Goal: Task Accomplishment & Management: Complete application form

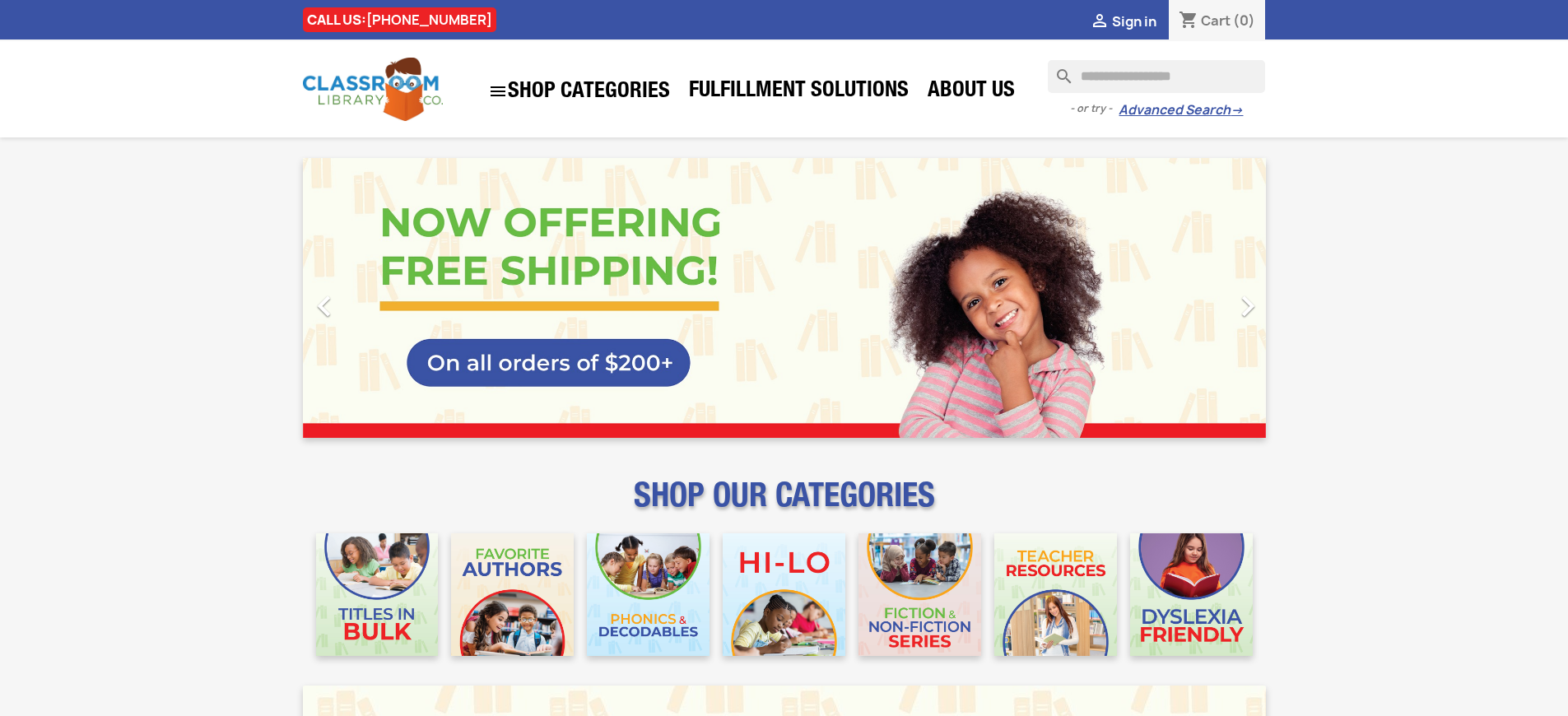
click at [1133, 21] on span "Sign in" at bounding box center [1134, 22] width 44 height 18
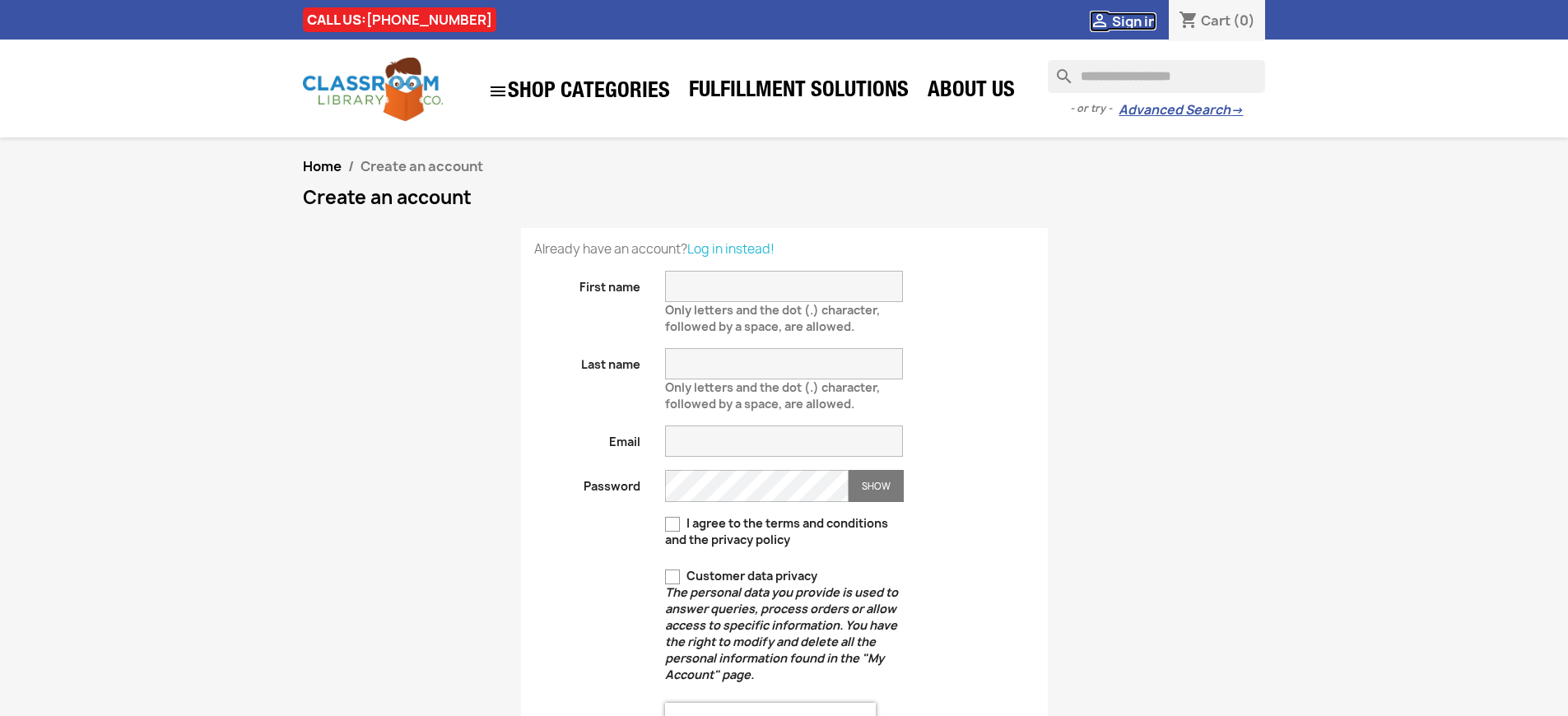
click at [1133, 21] on span "Sign in" at bounding box center [1134, 22] width 44 height 18
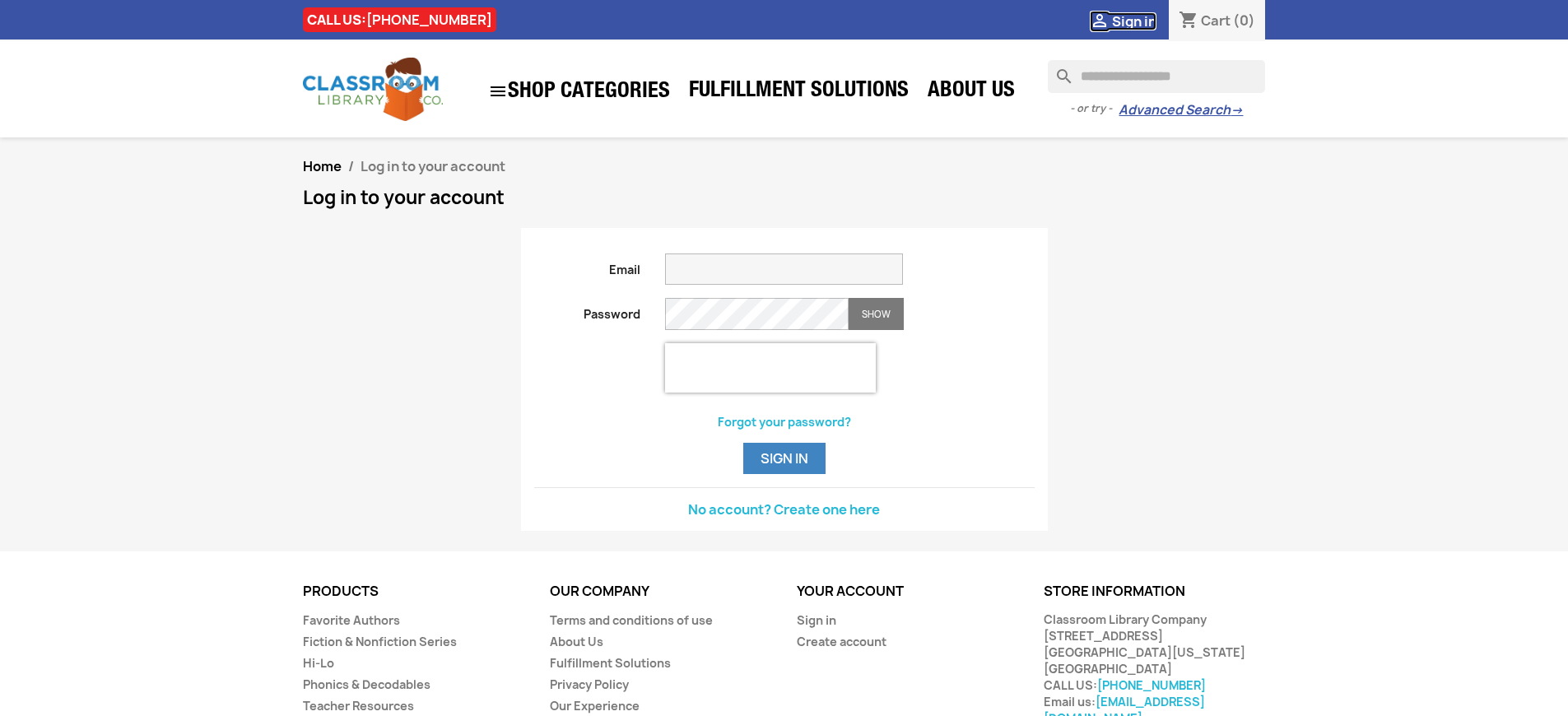
click at [1133, 21] on span "Sign in" at bounding box center [1134, 22] width 44 height 18
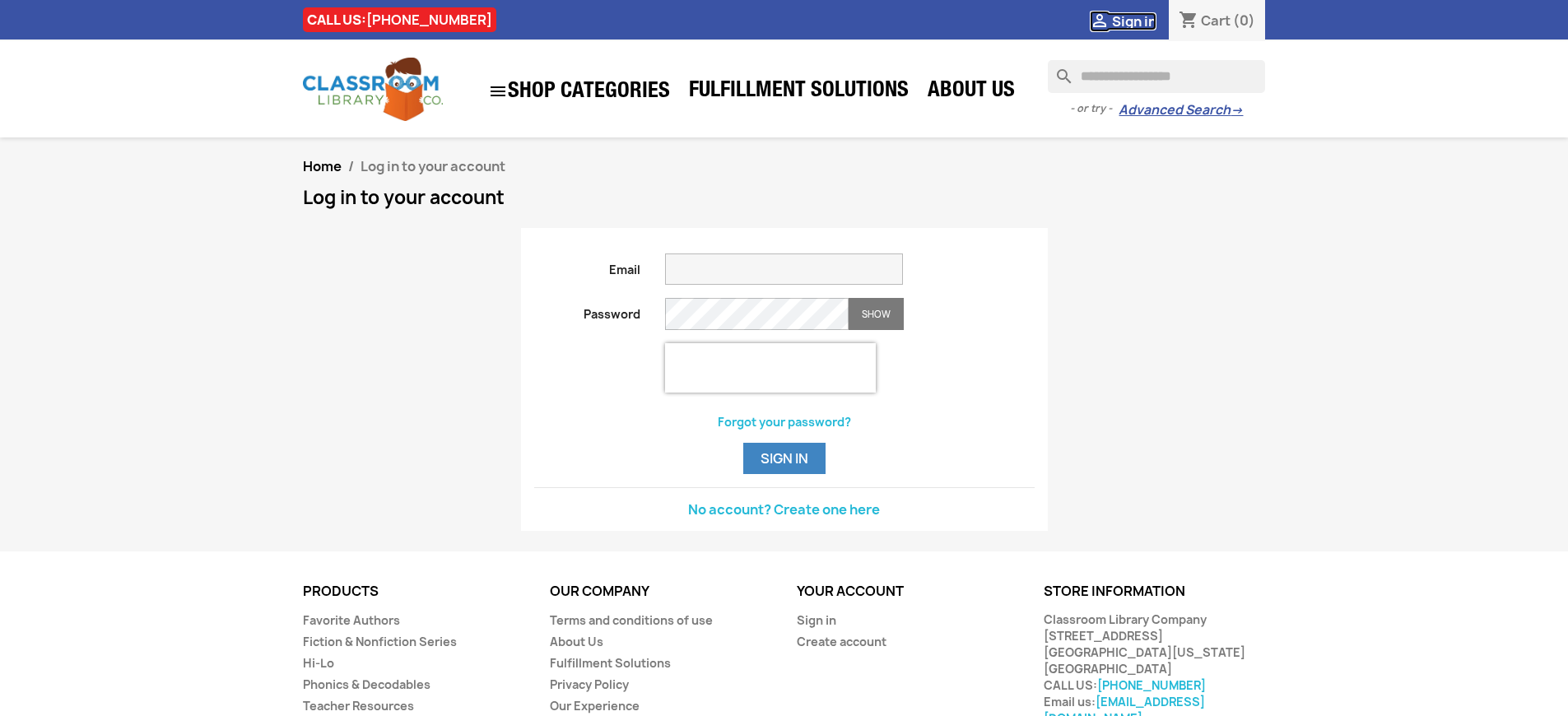
click at [1133, 21] on span "Sign in" at bounding box center [1134, 22] width 44 height 18
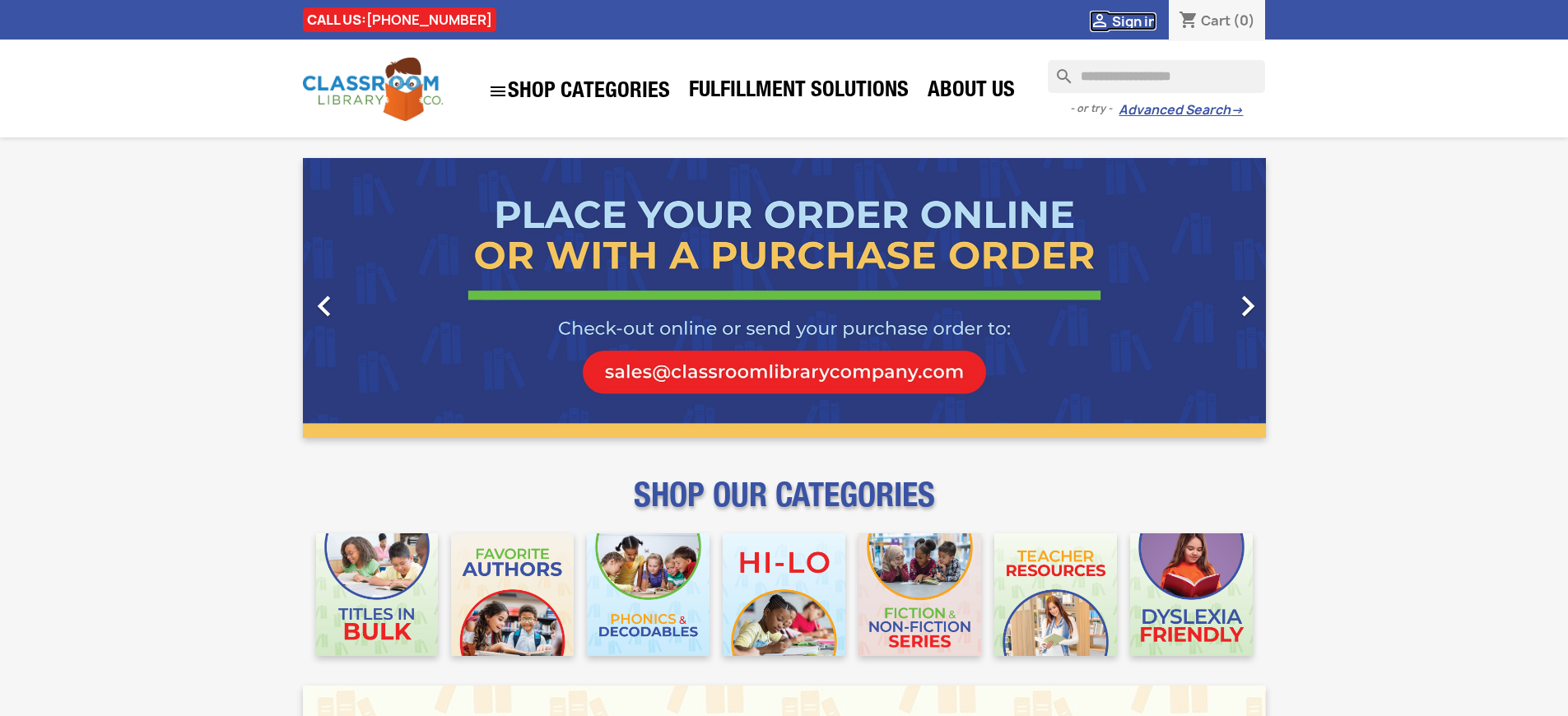
click at [1133, 21] on span "Sign in" at bounding box center [1134, 22] width 44 height 18
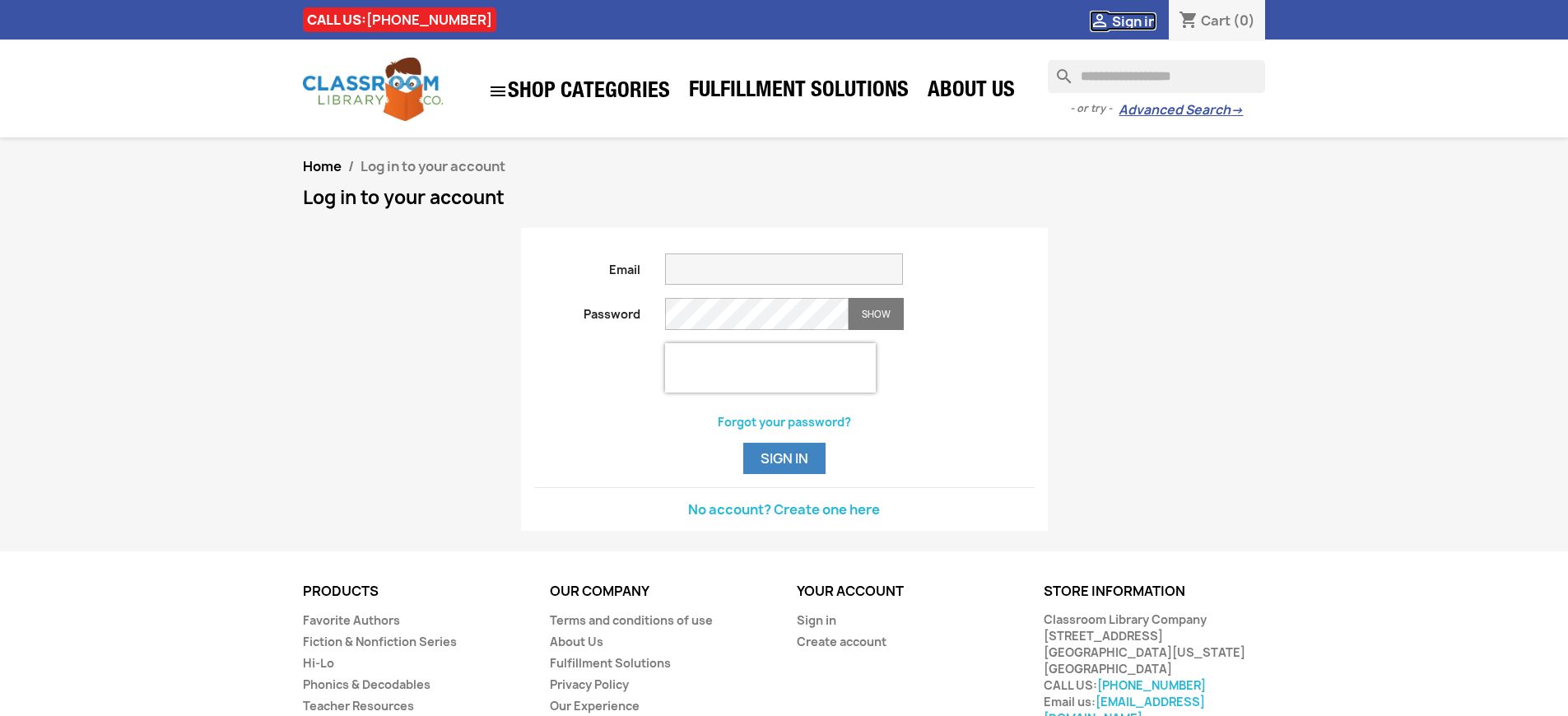
click at [1133, 21] on span "Sign in" at bounding box center [1134, 22] width 44 height 18
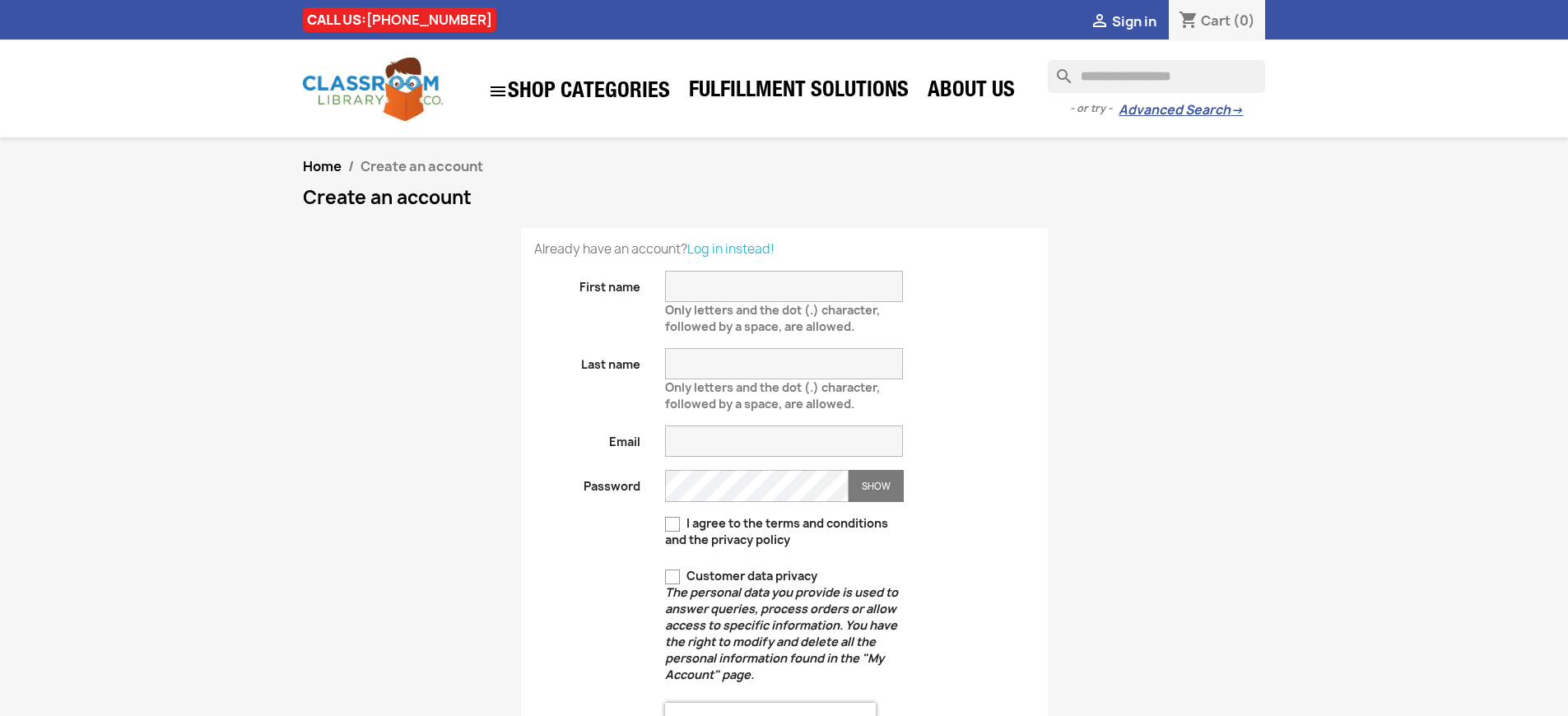
click at [1133, 21] on span "Sign in" at bounding box center [1134, 22] width 44 height 18
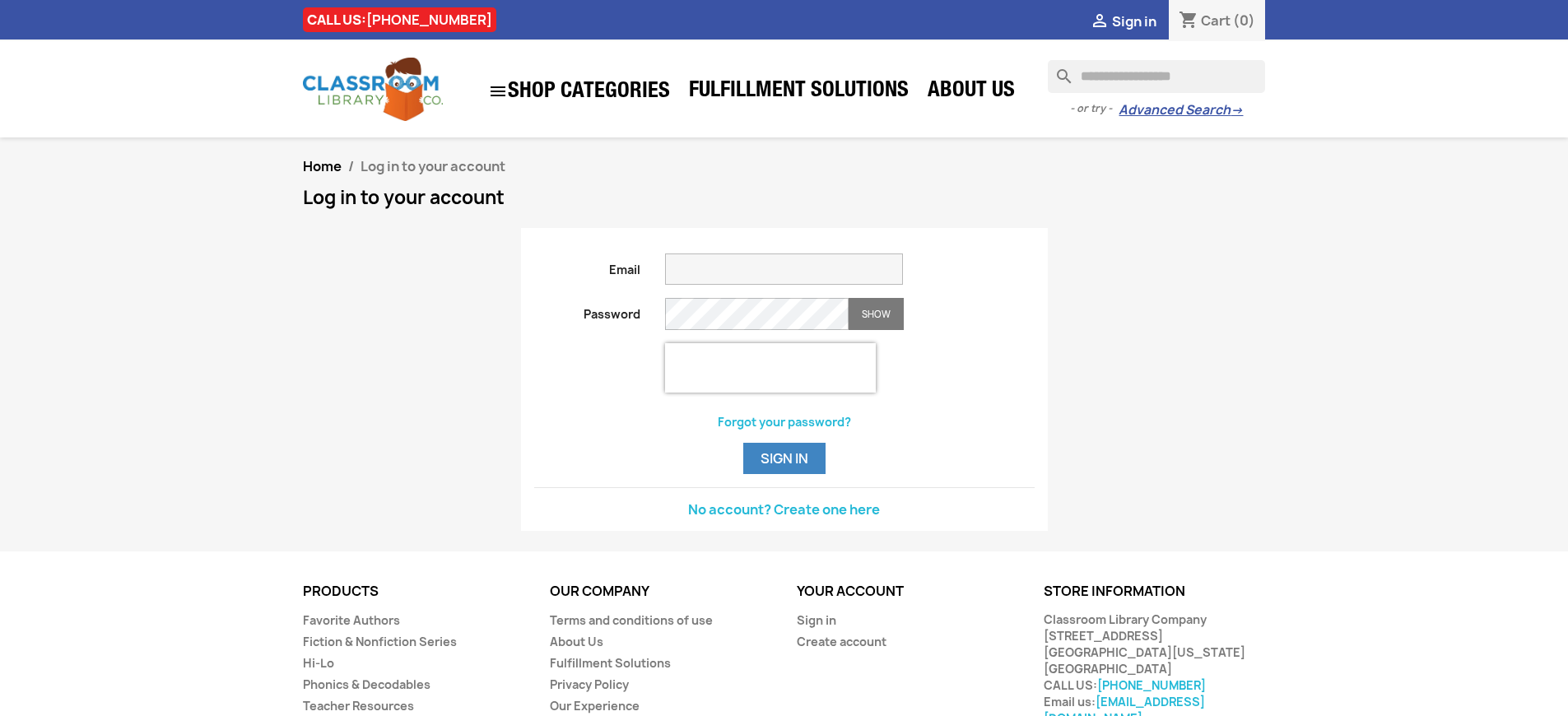
click at [1133, 21] on span "Sign in" at bounding box center [1134, 22] width 44 height 18
click at [784, 474] on button "Sign in" at bounding box center [784, 459] width 82 height 32
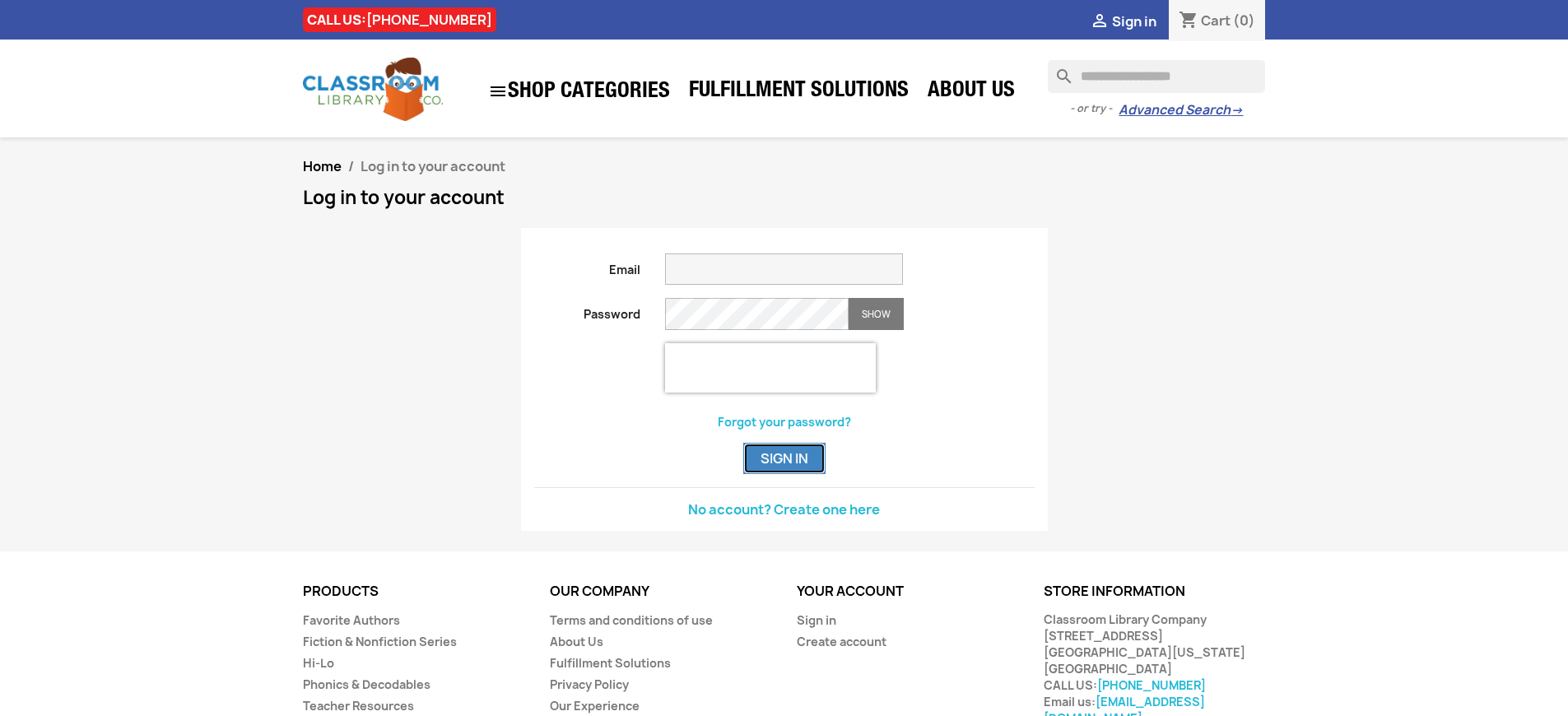
click at [784, 474] on button "Sign in" at bounding box center [784, 459] width 82 height 32
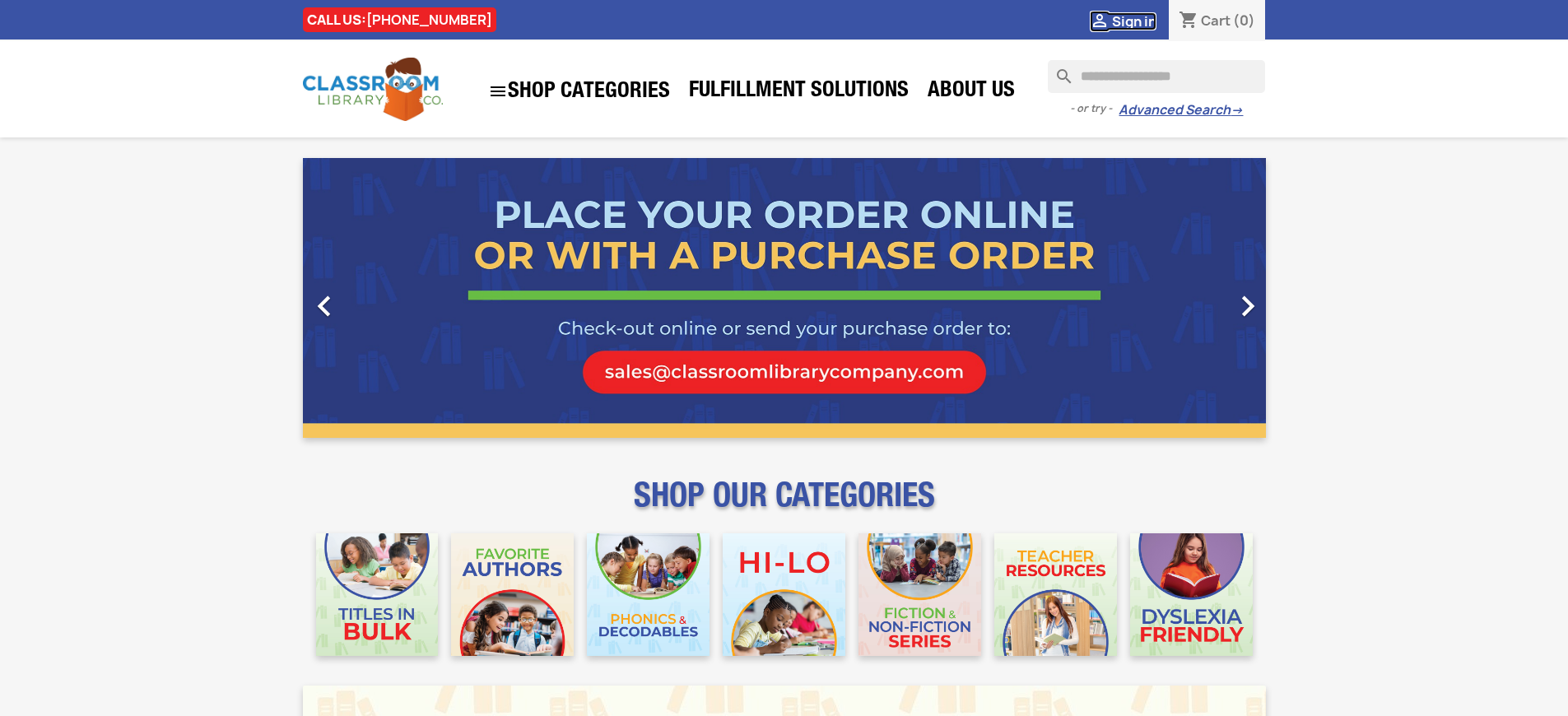
click at [1133, 21] on span "Sign in" at bounding box center [1134, 22] width 44 height 18
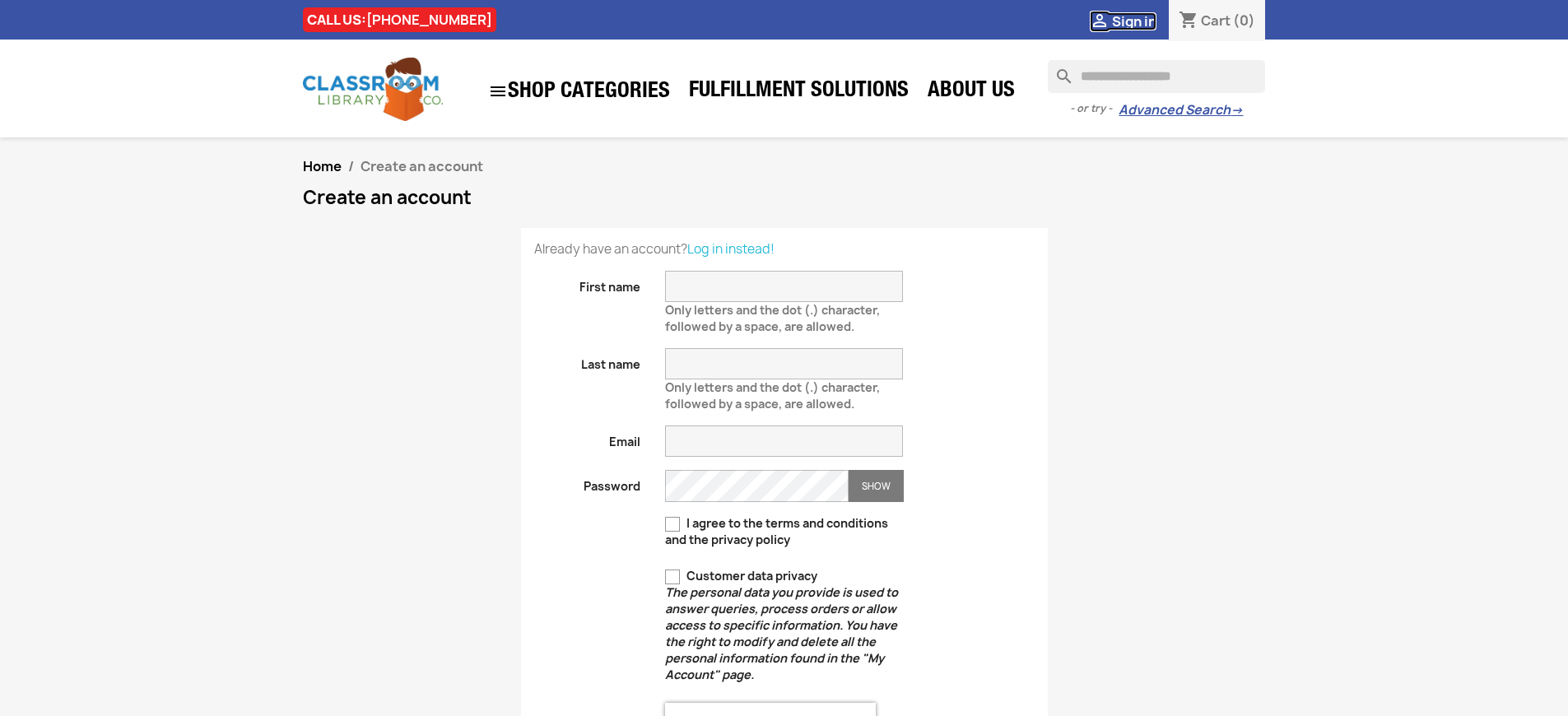
click at [1133, 21] on span "Sign in" at bounding box center [1134, 22] width 44 height 18
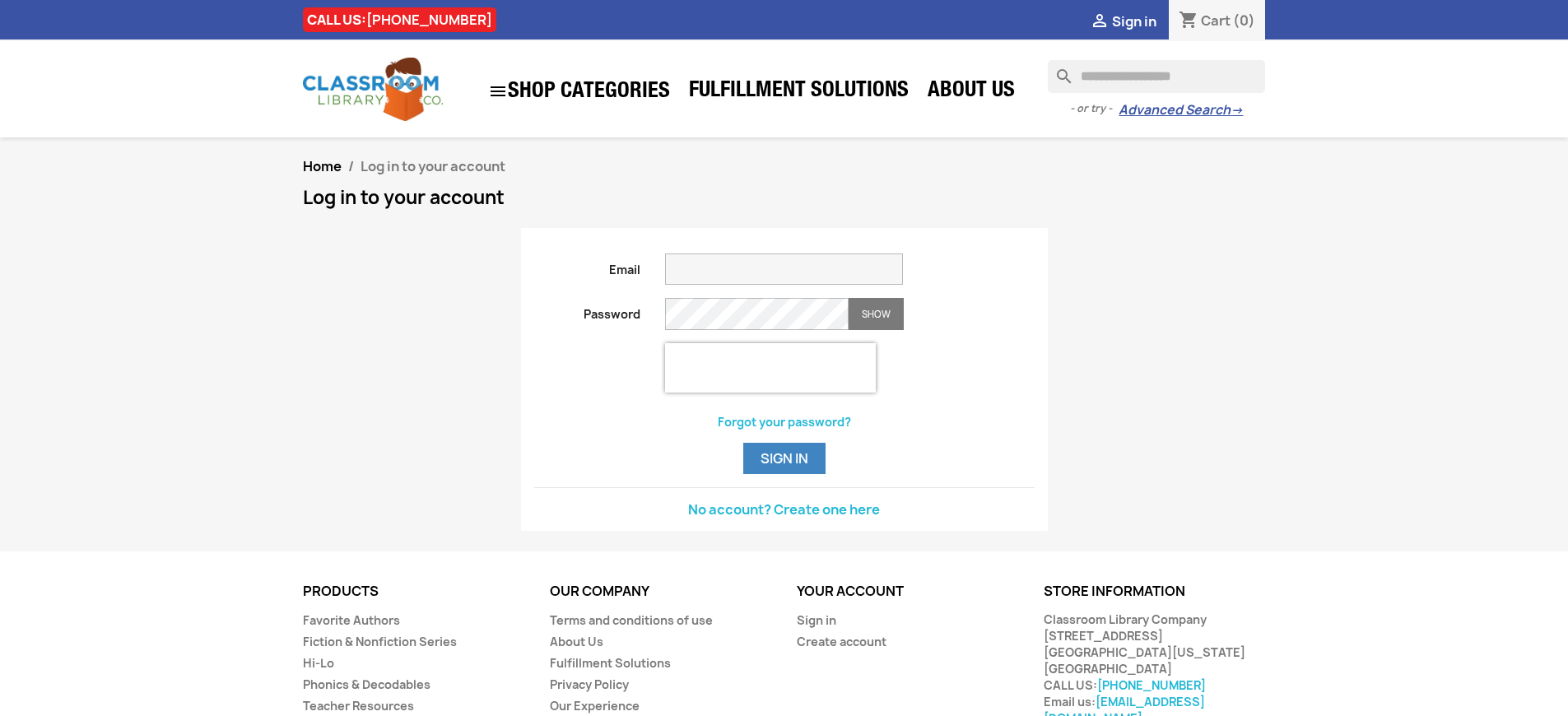
click at [1133, 21] on span "Sign in" at bounding box center [1134, 22] width 44 height 18
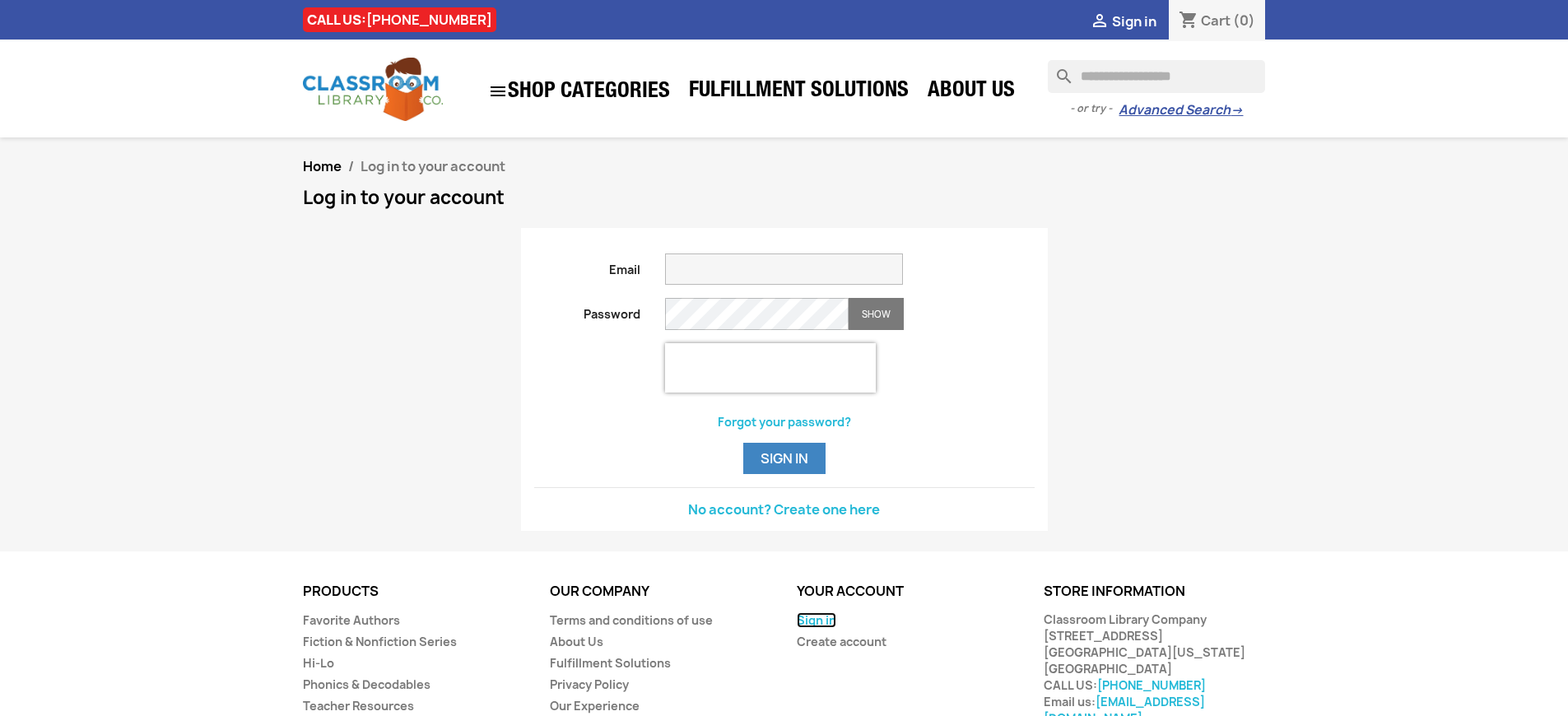
click at [816, 628] on link "Sign in" at bounding box center [816, 620] width 40 height 16
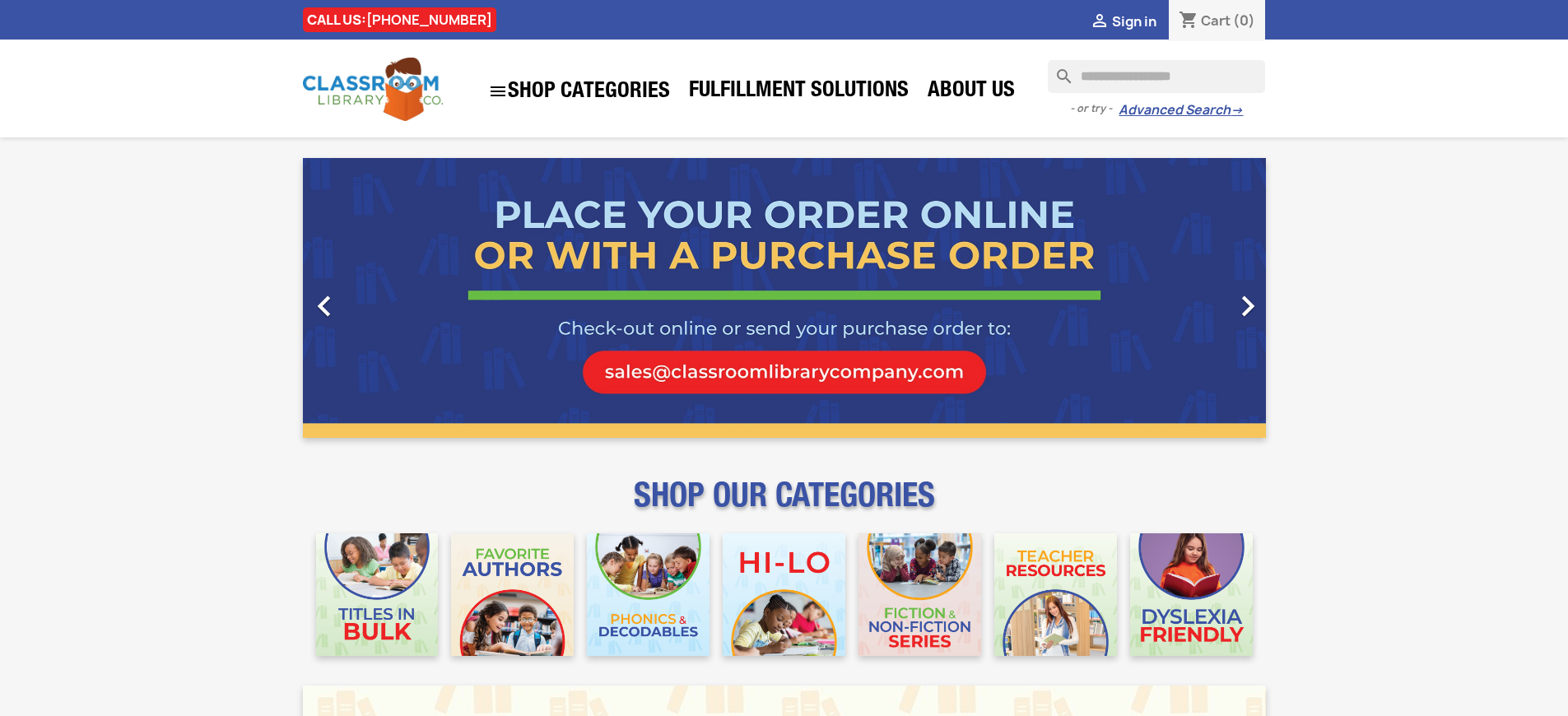
click at [1133, 21] on span "Sign in" at bounding box center [1134, 22] width 44 height 18
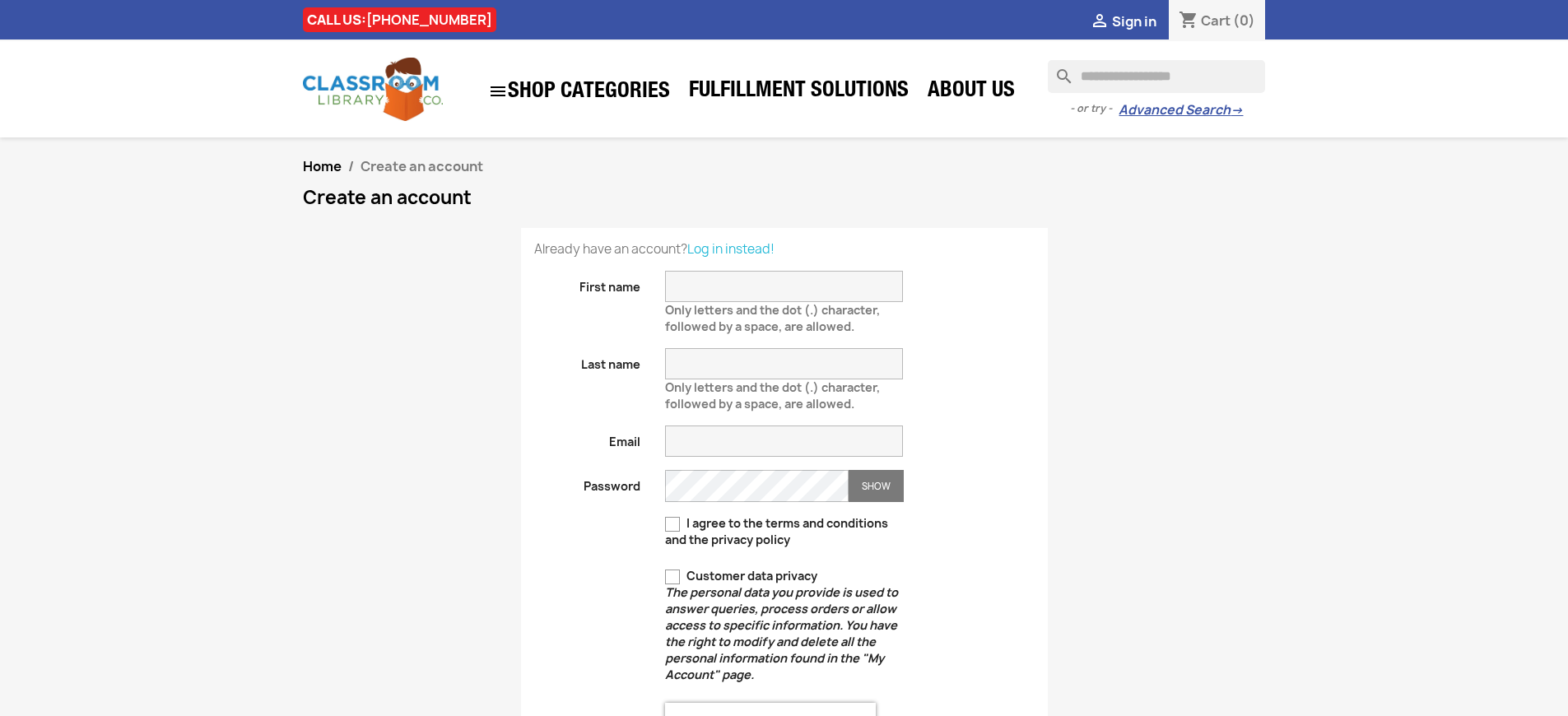
click at [784, 208] on h1 "Create an account" at bounding box center [784, 198] width 963 height 20
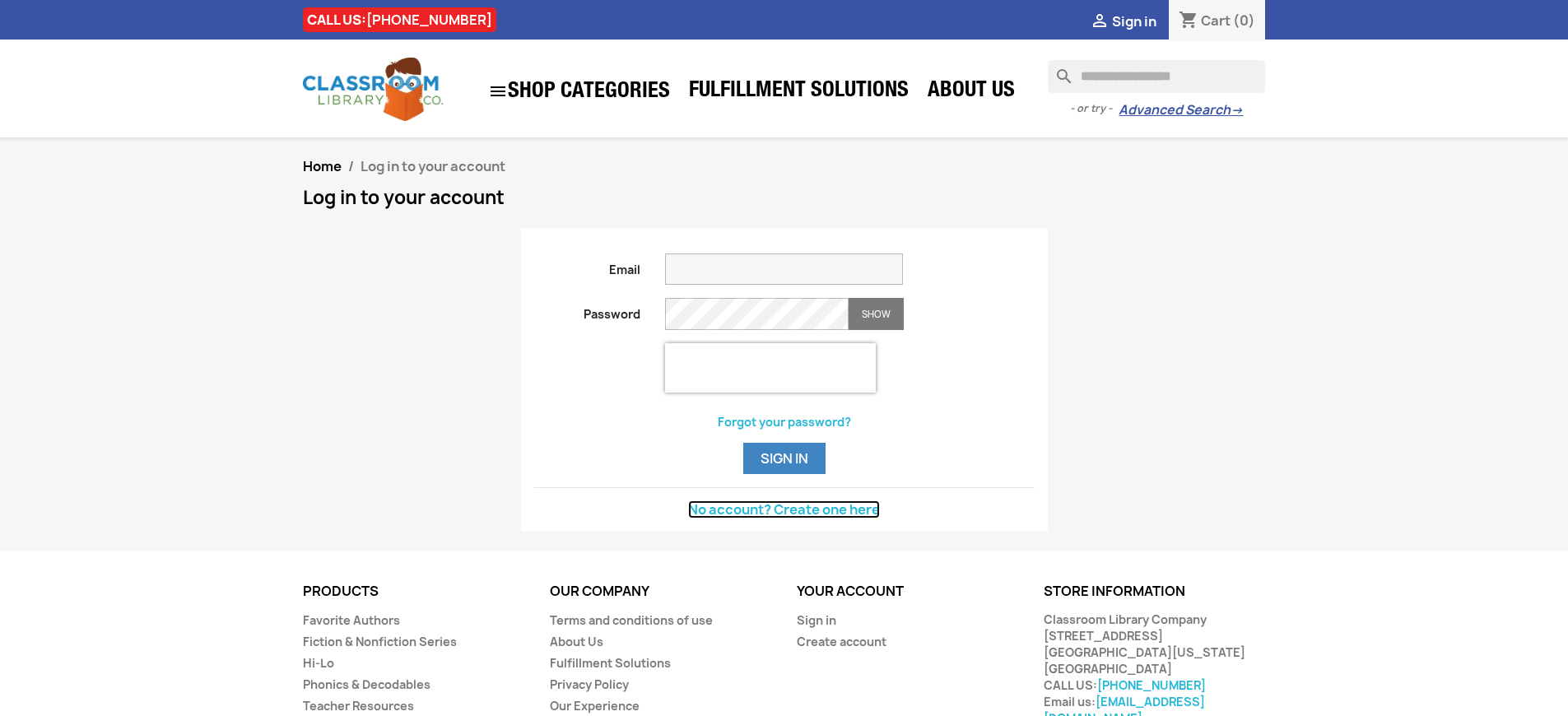
click at [784, 519] on link "No account? Create one here" at bounding box center [784, 510] width 192 height 18
